Goal: Navigation & Orientation: Find specific page/section

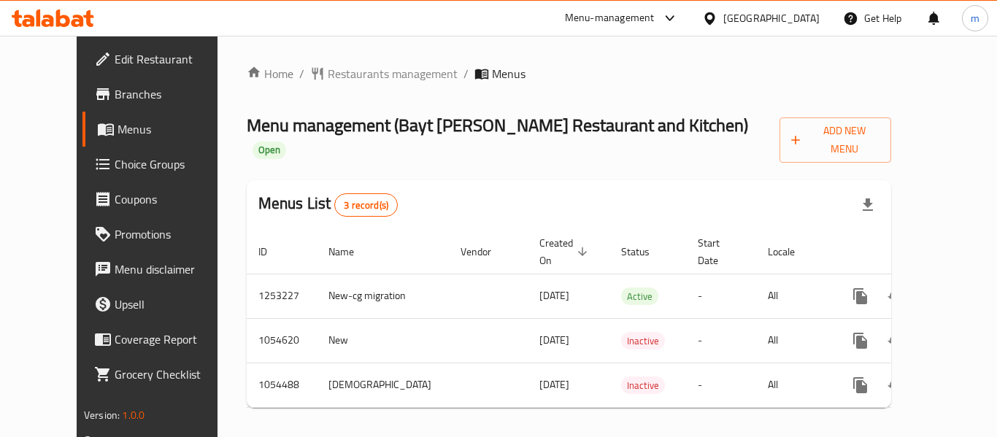
click at [648, 18] on div "Menu-management" at bounding box center [610, 18] width 90 height 18
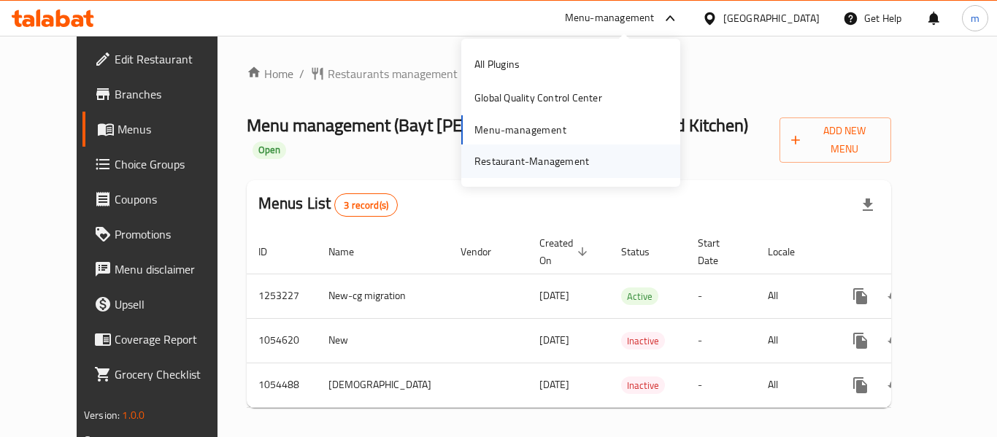
click at [528, 158] on div "Restaurant-Management" at bounding box center [532, 161] width 115 height 16
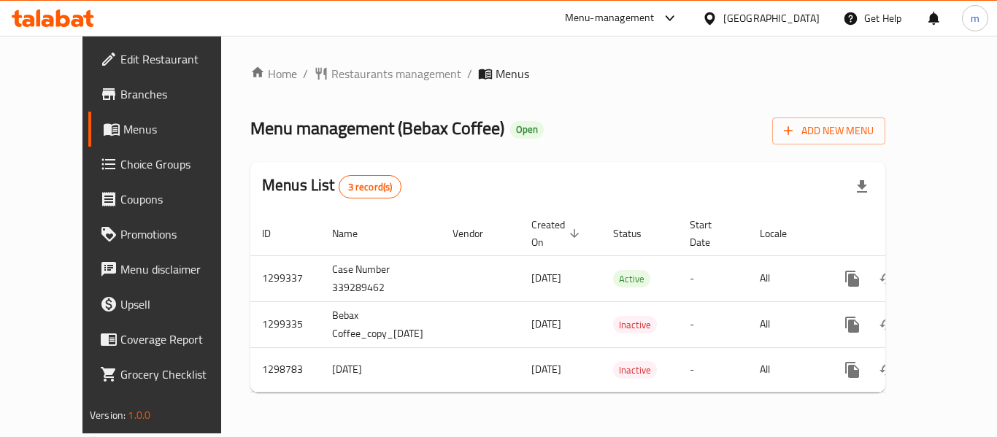
click at [706, 16] on icon at bounding box center [709, 18] width 15 height 15
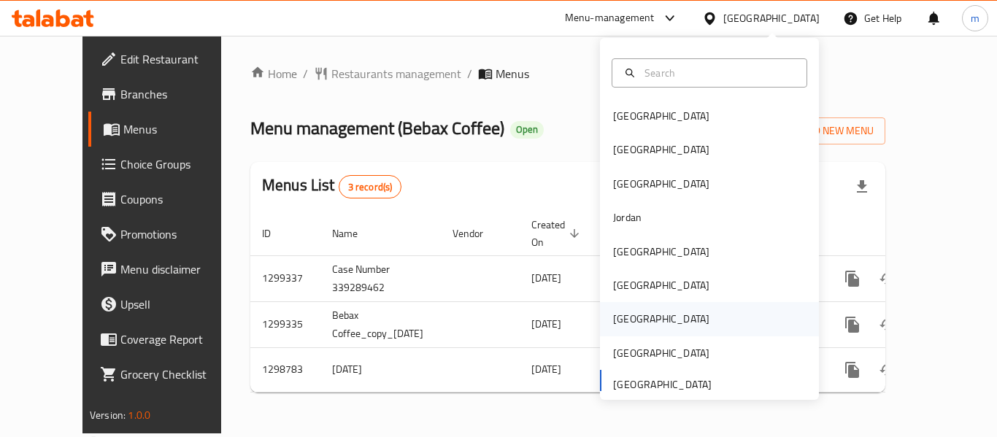
click at [613, 315] on div "[GEOGRAPHIC_DATA]" at bounding box center [661, 319] width 96 height 16
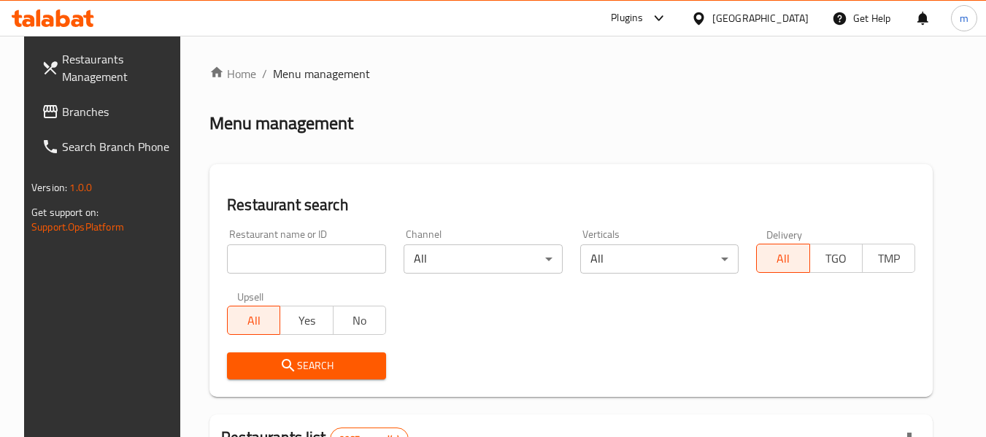
drag, startPoint x: 723, startPoint y: 20, endPoint x: 703, endPoint y: 25, distance: 20.4
click at [643, 18] on div "Plugins" at bounding box center [627, 18] width 32 height 18
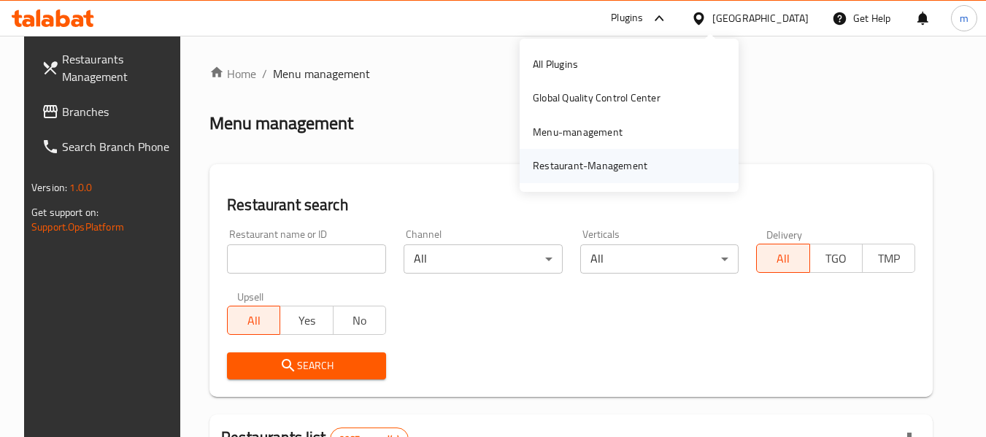
click at [615, 165] on div "Restaurant-Management" at bounding box center [590, 166] width 115 height 16
